Goal: Obtain resource: Download file/media

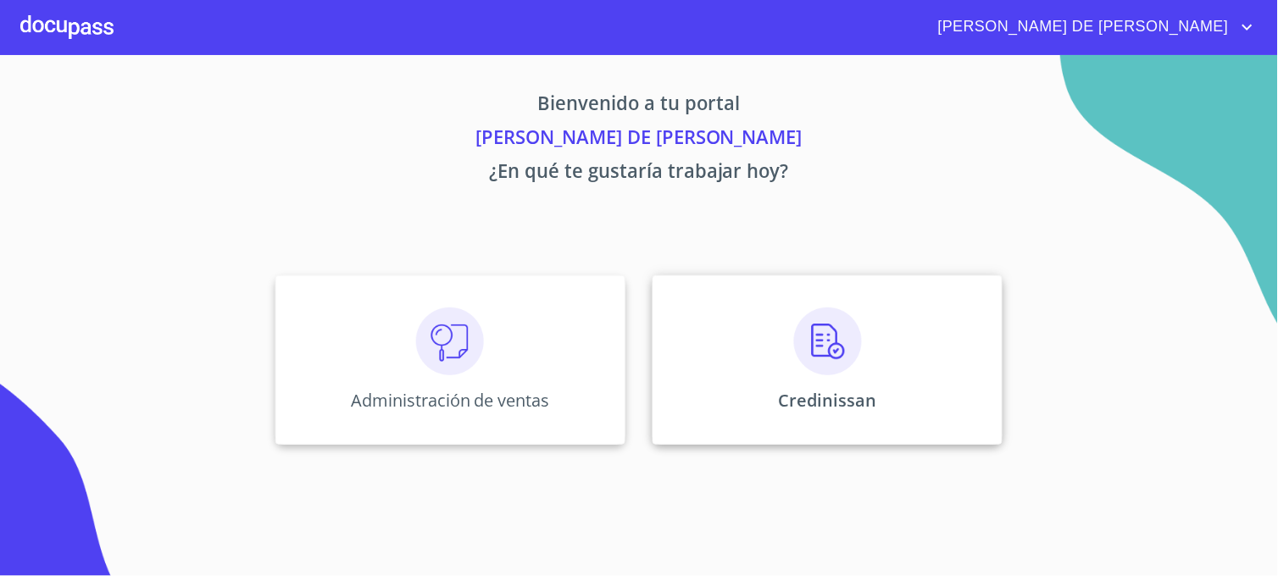
click at [727, 397] on div "Credinissan" at bounding box center [828, 361] width 350 height 170
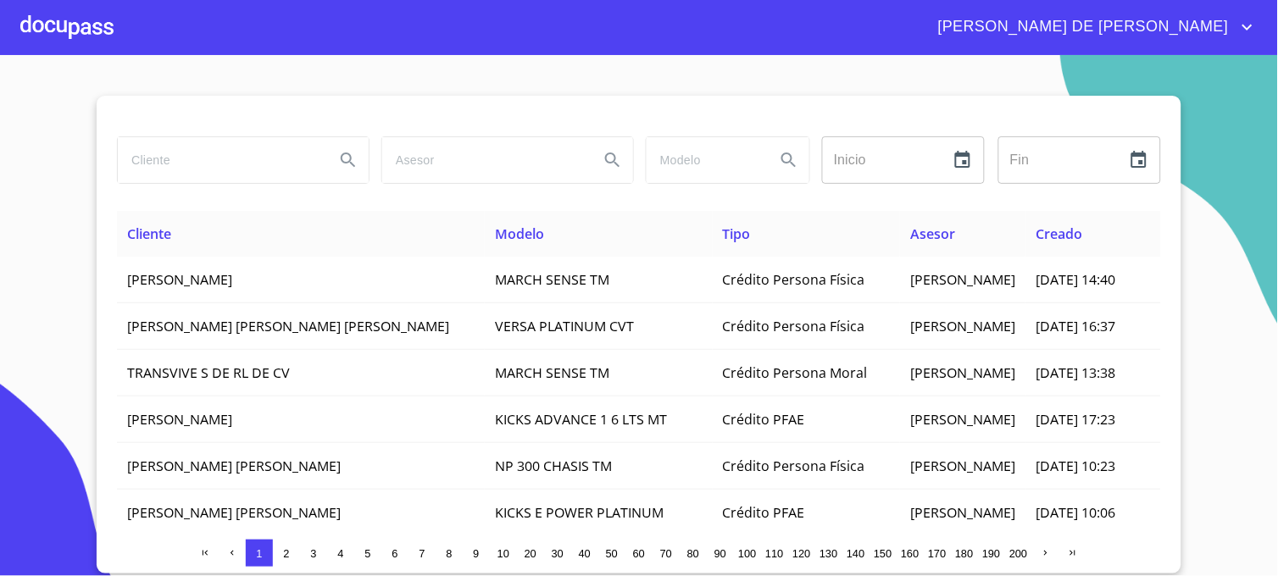
click at [259, 161] on input "search" at bounding box center [219, 160] width 203 height 46
type input "[PERSON_NAME]"
click at [342, 159] on icon "Search" at bounding box center [348, 160] width 14 height 14
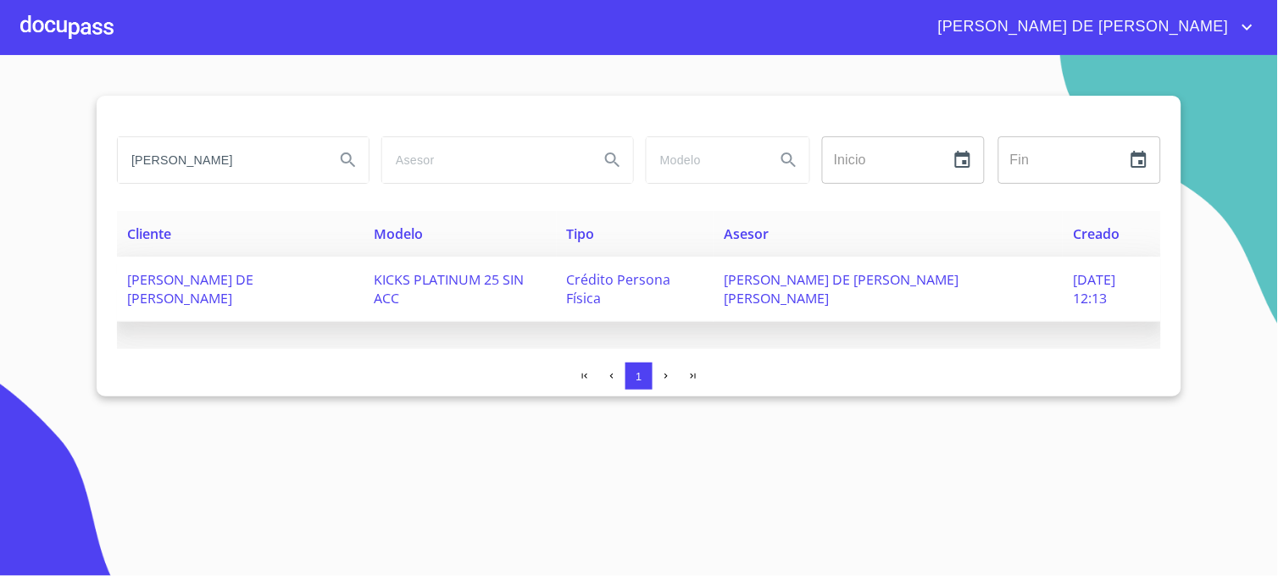
click at [888, 284] on span "[PERSON_NAME] DE [PERSON_NAME] [PERSON_NAME]" at bounding box center [841, 288] width 235 height 37
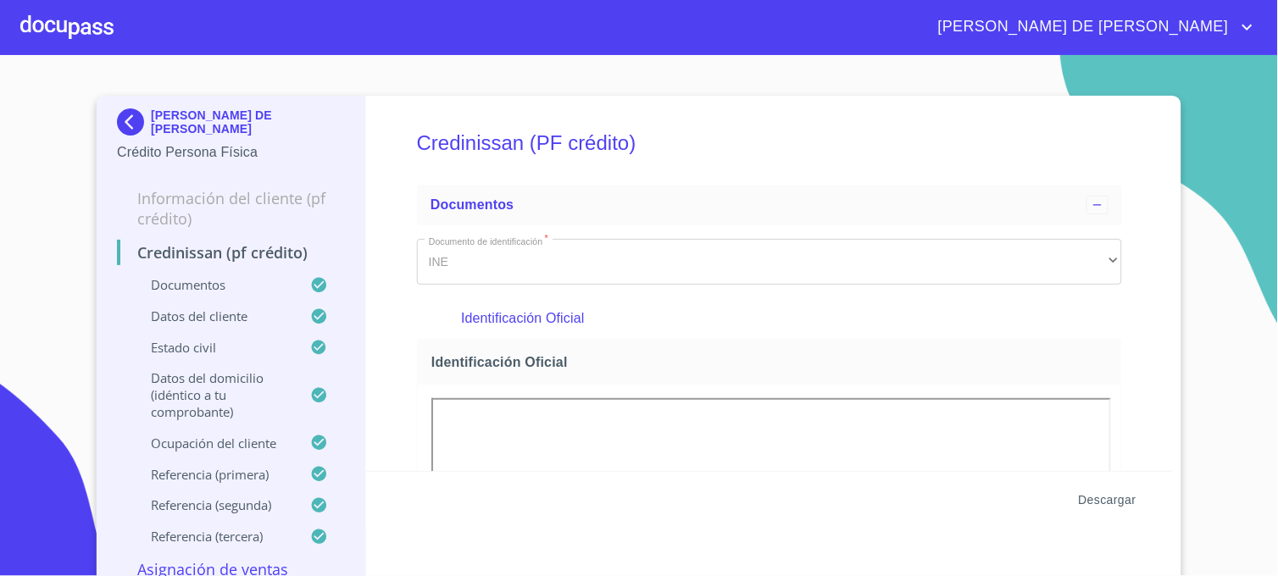
click at [1092, 498] on span "Descargar" at bounding box center [1108, 500] width 58 height 21
